Goal: Navigation & Orientation: Understand site structure

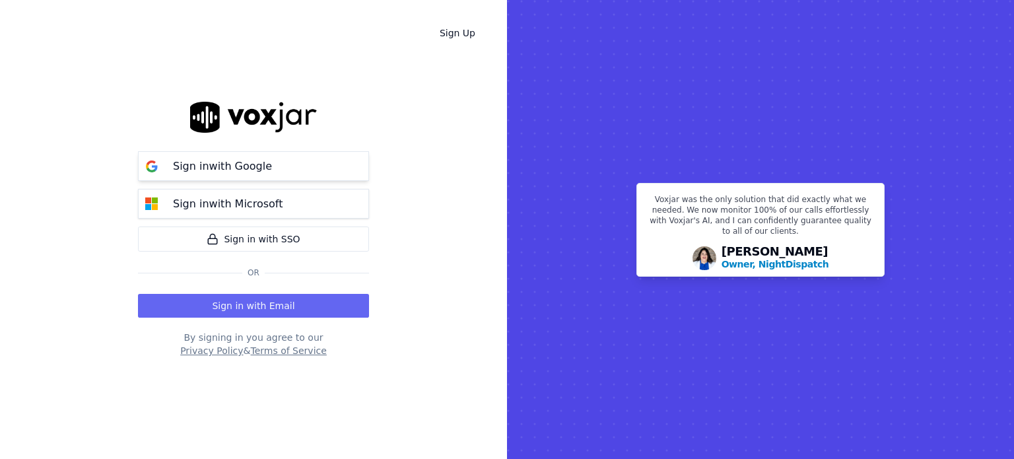
click at [235, 163] on p "Sign in with Google" at bounding box center [222, 166] width 99 height 16
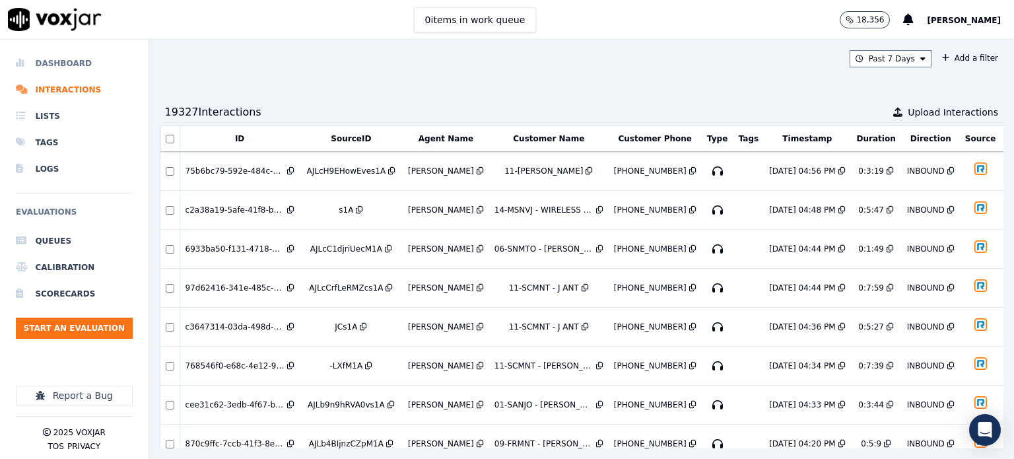
click at [59, 57] on li "Dashboard" at bounding box center [74, 63] width 117 height 26
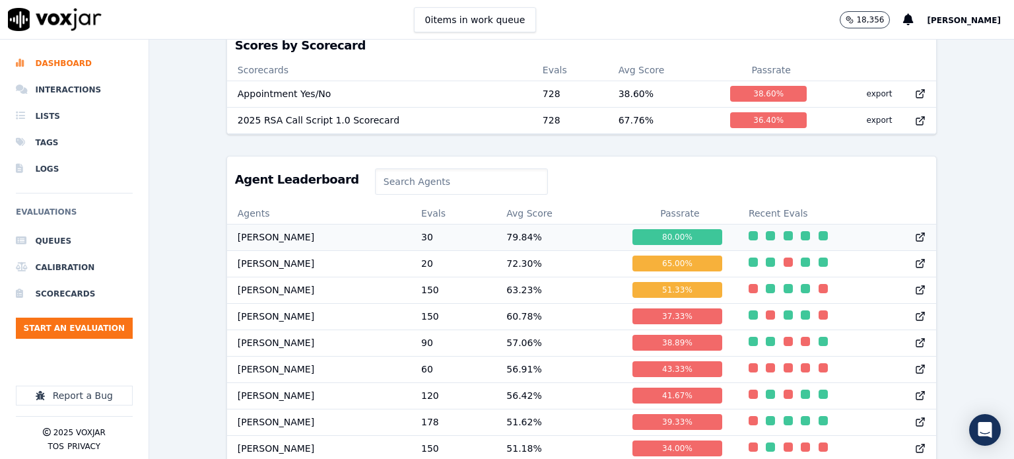
click at [496, 245] on td "79.84 %" at bounding box center [559, 237] width 126 height 26
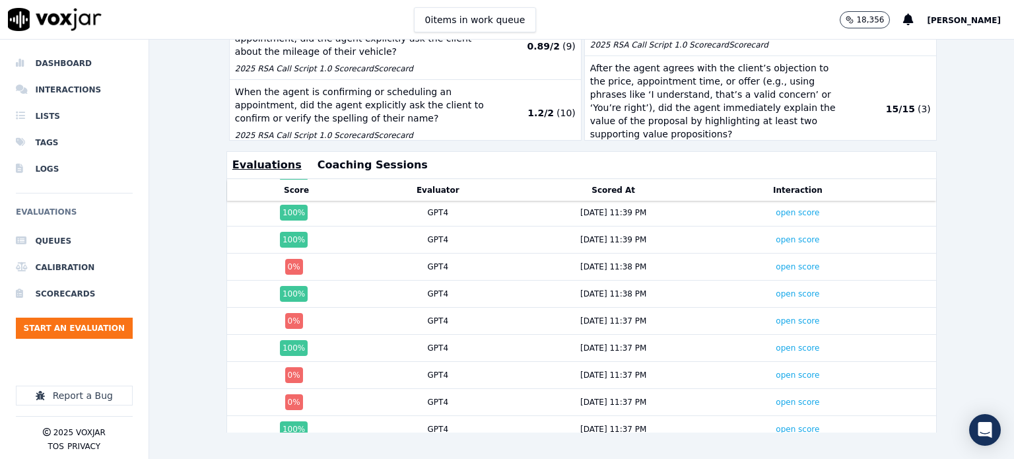
scroll to position [53, 0]
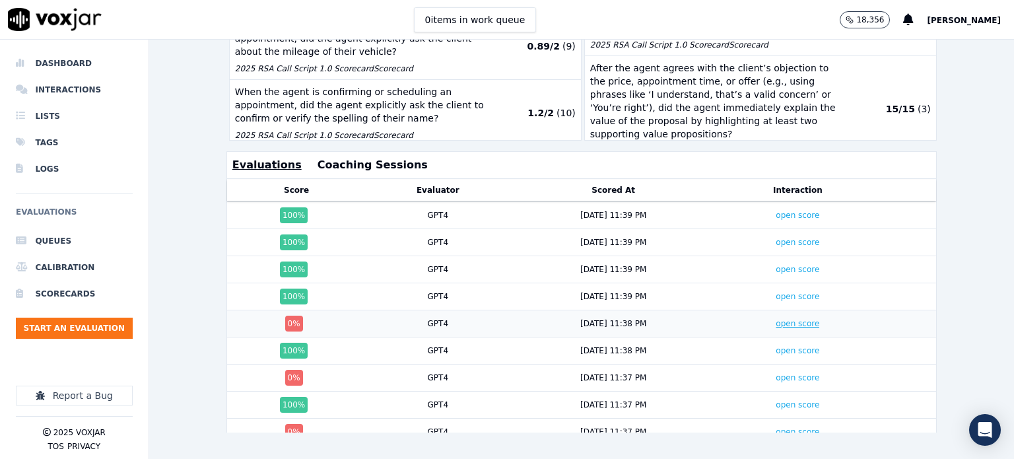
click at [776, 319] on link "open score" at bounding box center [798, 323] width 44 height 9
click at [366, 157] on button "Coaching Sessions" at bounding box center [373, 165] width 110 height 16
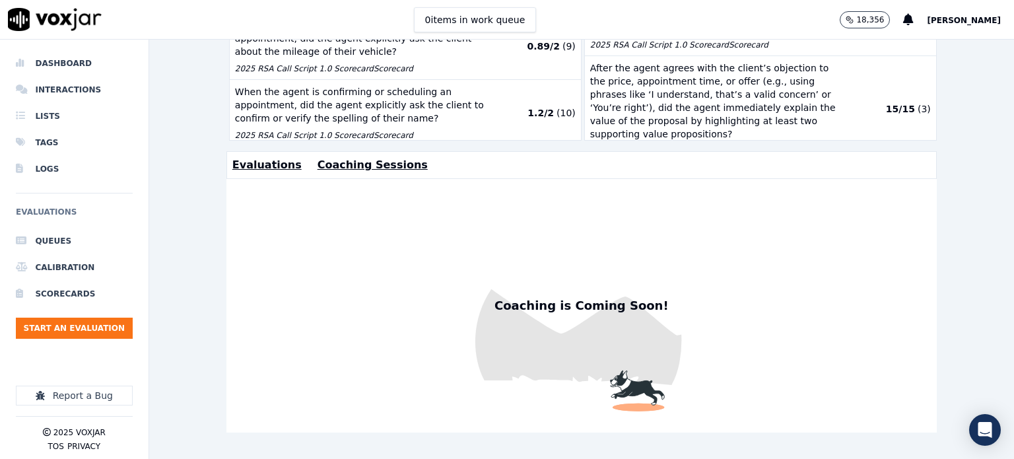
click at [273, 157] on button "Evaluations" at bounding box center [266, 165] width 69 height 16
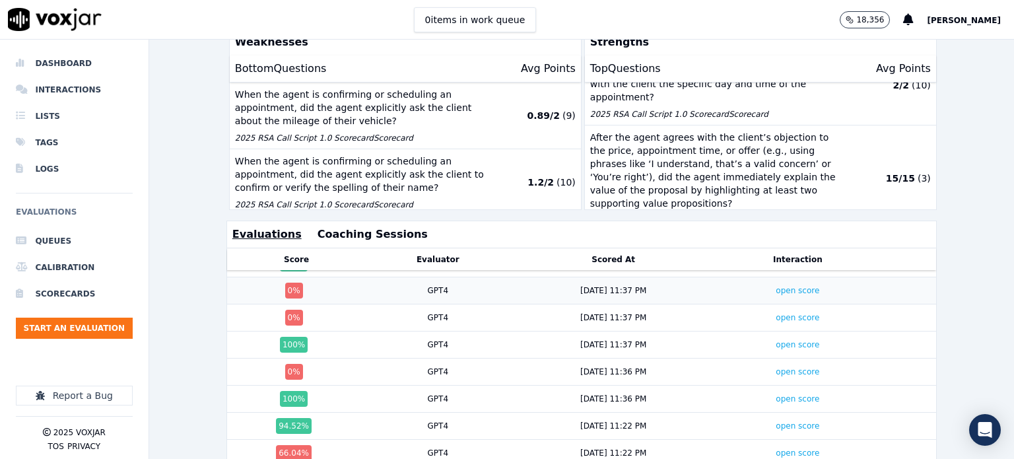
scroll to position [318, 0]
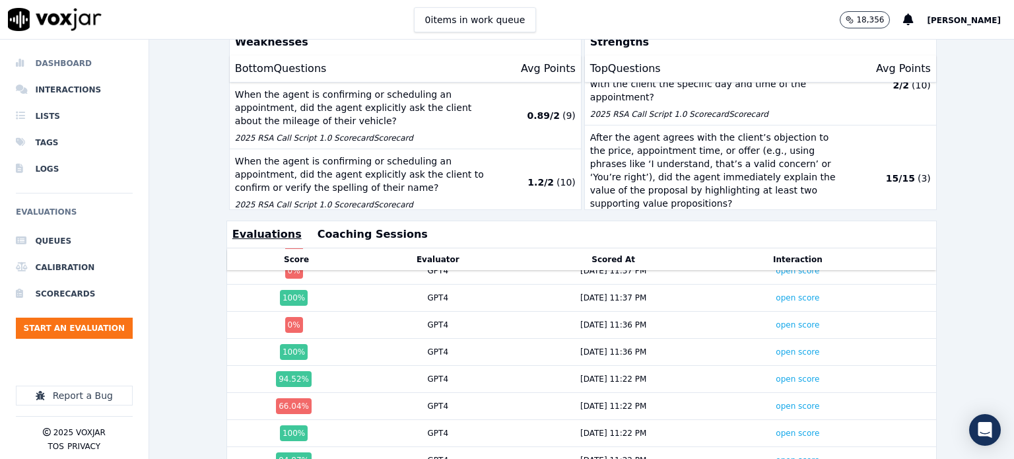
click at [58, 70] on li "Dashboard" at bounding box center [74, 63] width 117 height 26
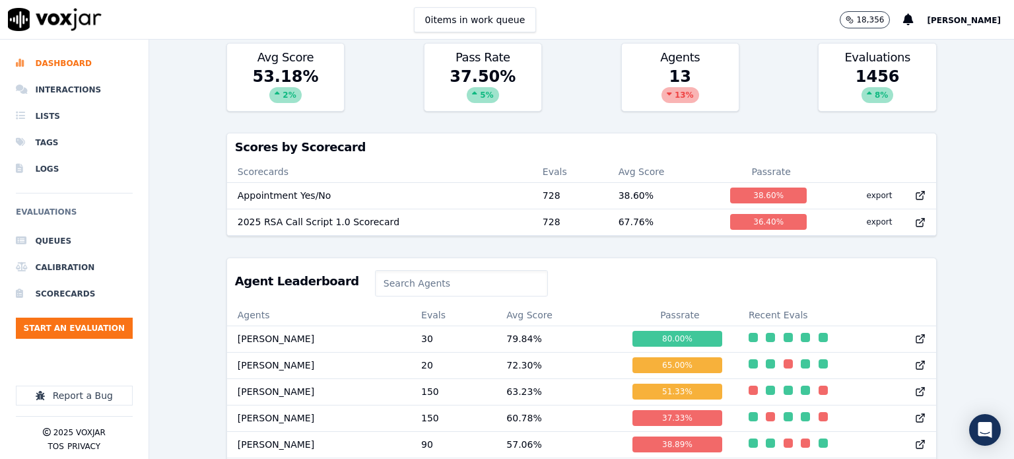
scroll to position [360, 0]
click at [425, 221] on td "2025 RSA Call Script 1.0 Scorecard" at bounding box center [379, 221] width 305 height 26
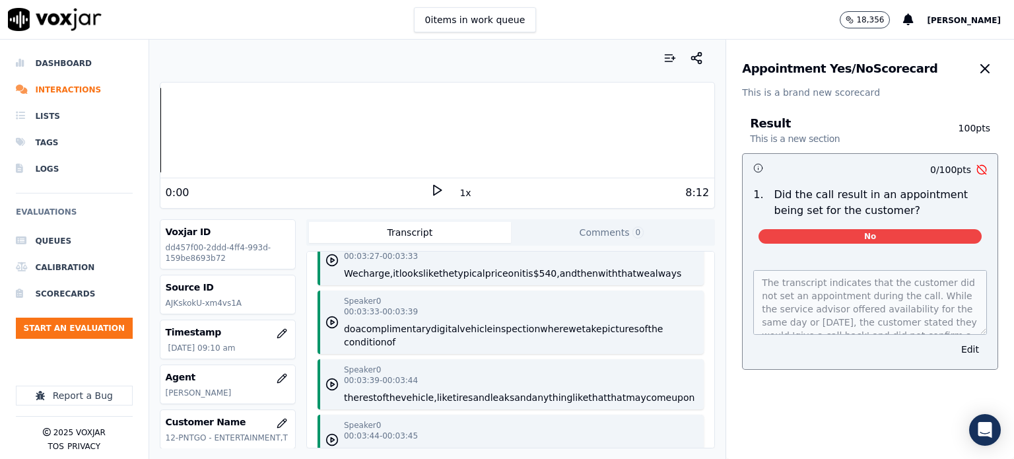
scroll to position [158, 0]
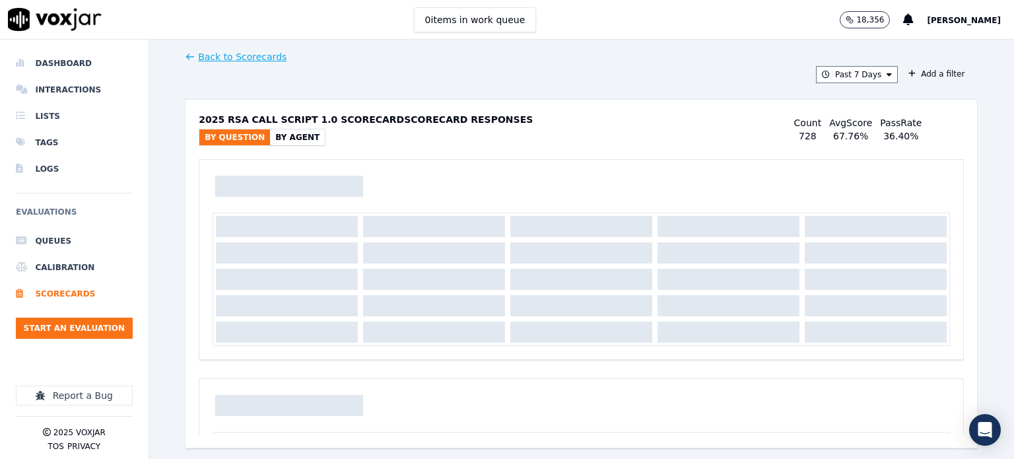
click at [287, 142] on button "By Agent" at bounding box center [297, 137] width 55 height 16
click at [861, 71] on button "Past 7 Days" at bounding box center [857, 74] width 82 height 17
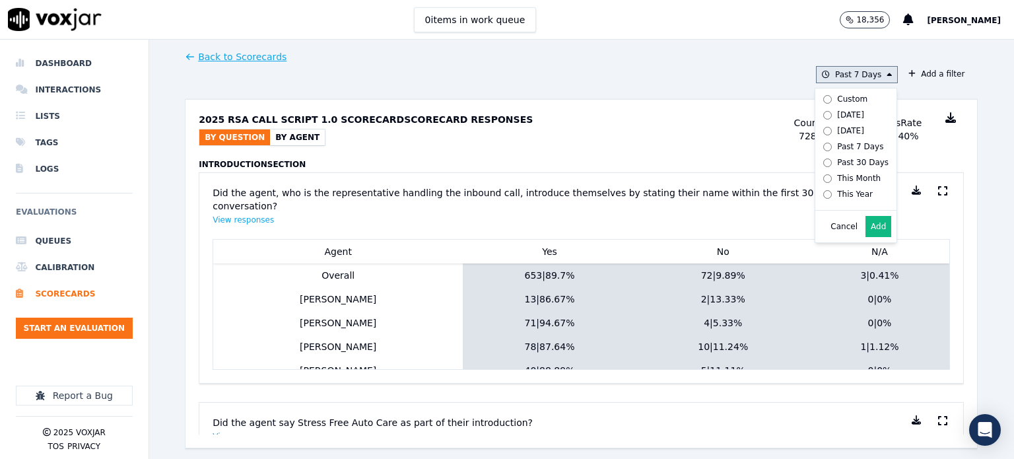
click at [837, 129] on div "[DATE]" at bounding box center [850, 130] width 27 height 11
click at [837, 145] on div "Past 7 Days" at bounding box center [860, 146] width 46 height 11
click at [711, 143] on div "2025 RSA Call Script 1.0 Scorecard Scorecard Responses By Question By Agent Cou…" at bounding box center [581, 129] width 765 height 59
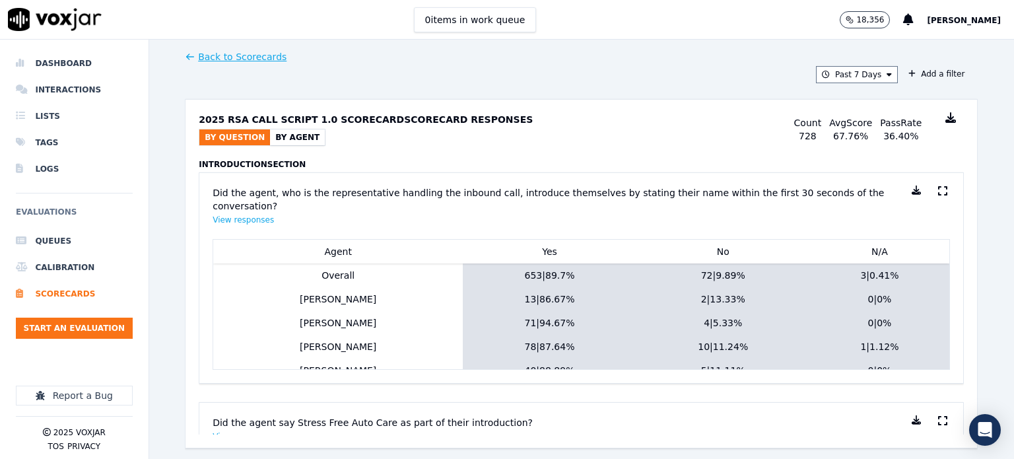
click at [283, 139] on button "By Agent" at bounding box center [297, 137] width 55 height 16
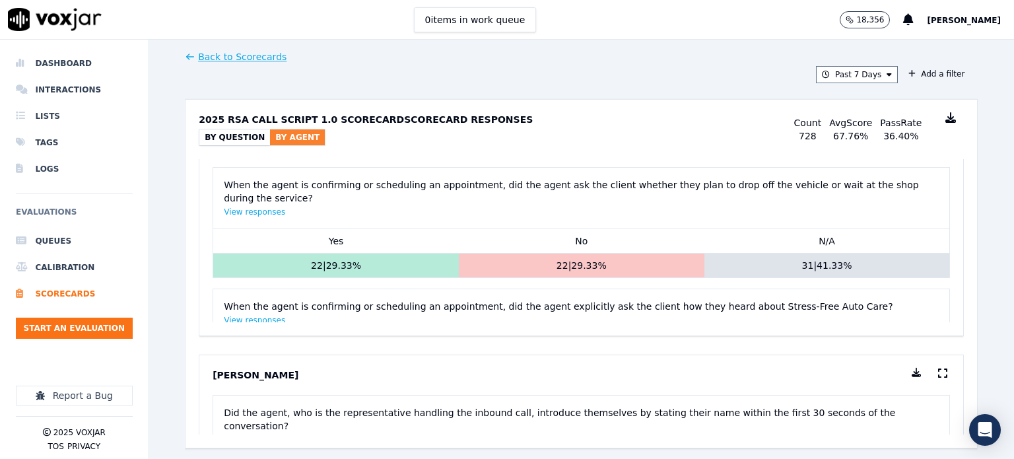
scroll to position [1056, 0]
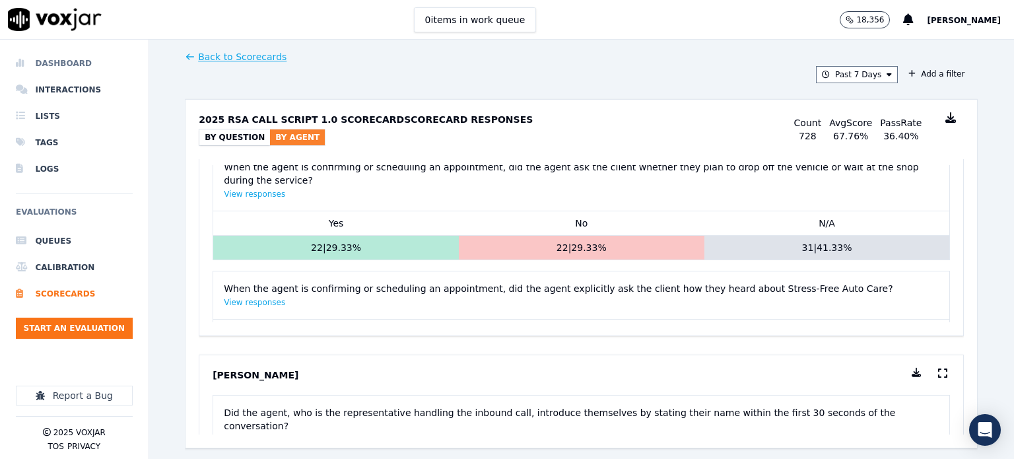
click at [84, 60] on li "Dashboard" at bounding box center [74, 63] width 117 height 26
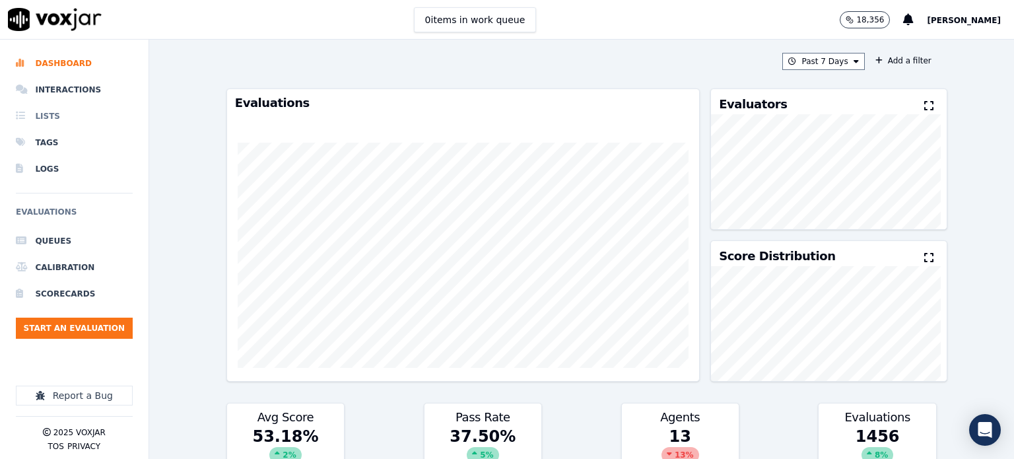
click at [42, 117] on li "Lists" at bounding box center [74, 116] width 117 height 26
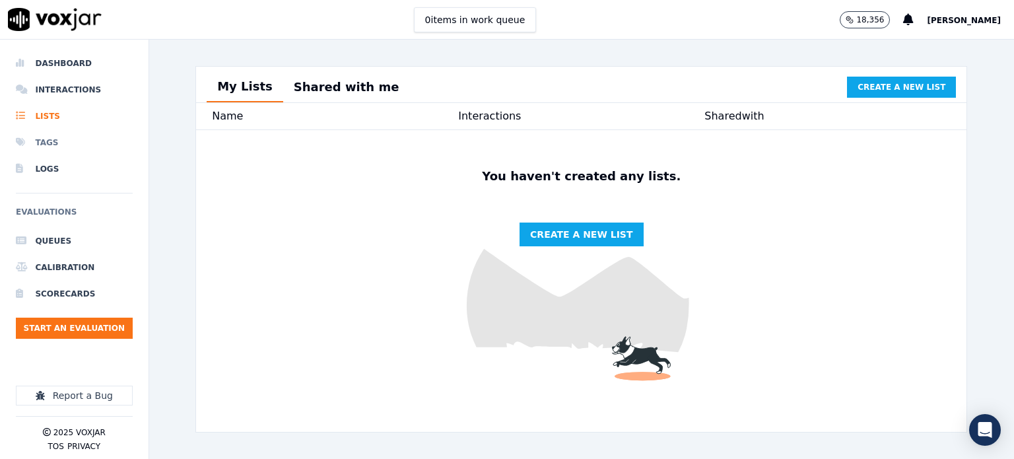
click at [42, 147] on li "Tags" at bounding box center [74, 142] width 117 height 26
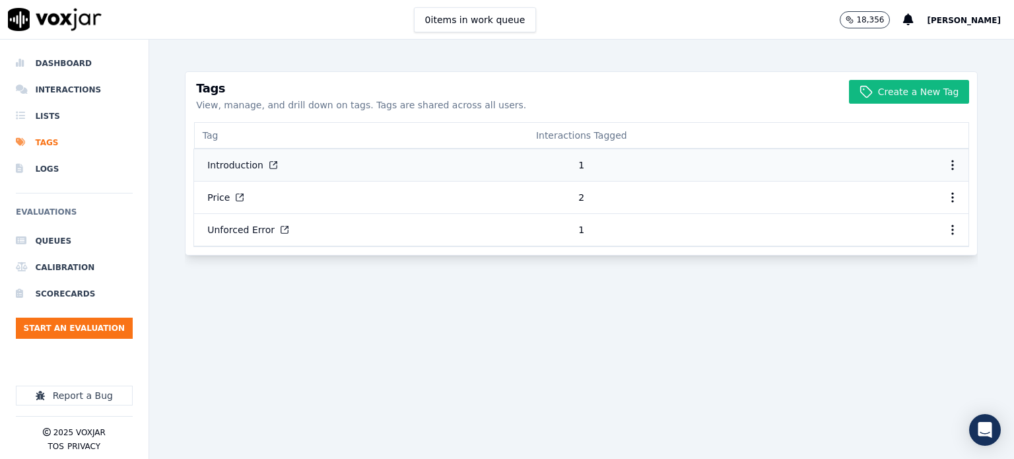
click at [467, 160] on td "1" at bounding box center [581, 165] width 258 height 32
click at [946, 167] on icon "button" at bounding box center [952, 164] width 13 height 13
click at [792, 290] on div "Create a New Tag Tags View, manage, and drill down on tags. Tags are shared acr…" at bounding box center [581, 249] width 793 height 419
click at [50, 166] on li "Logs" at bounding box center [74, 169] width 117 height 26
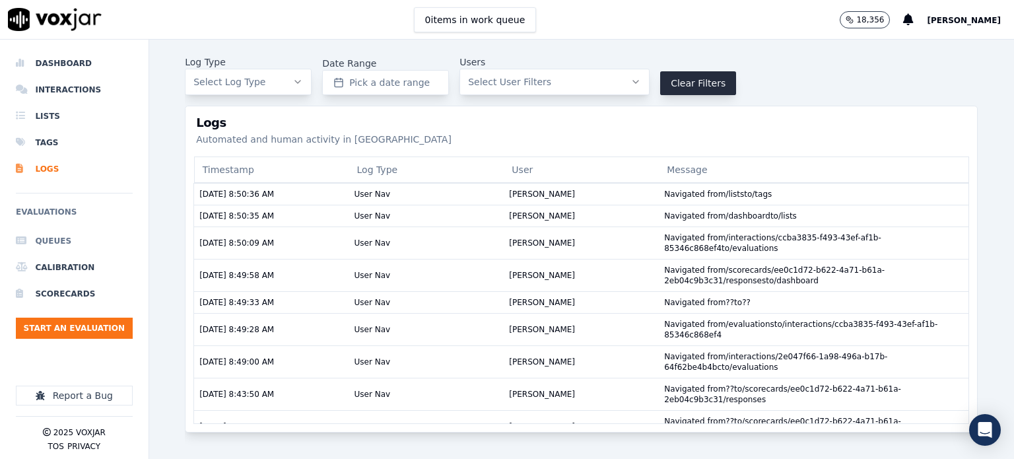
click at [49, 238] on li "Queues" at bounding box center [74, 241] width 117 height 26
